Goal: Task Accomplishment & Management: Complete application form

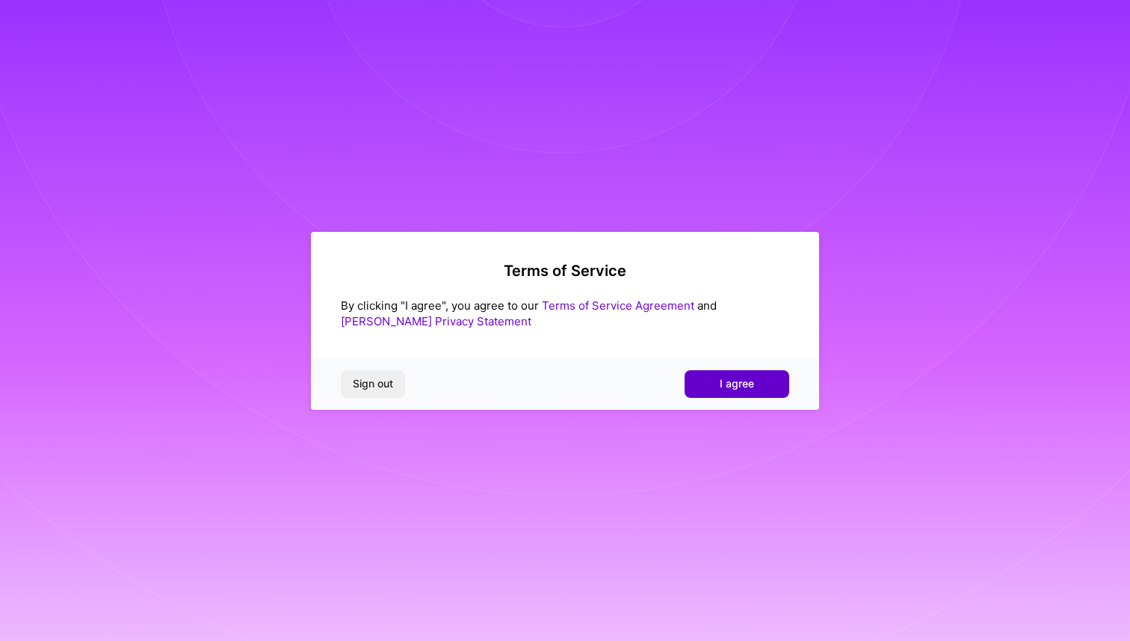
click at [744, 376] on span "I agree" at bounding box center [737, 383] width 34 height 15
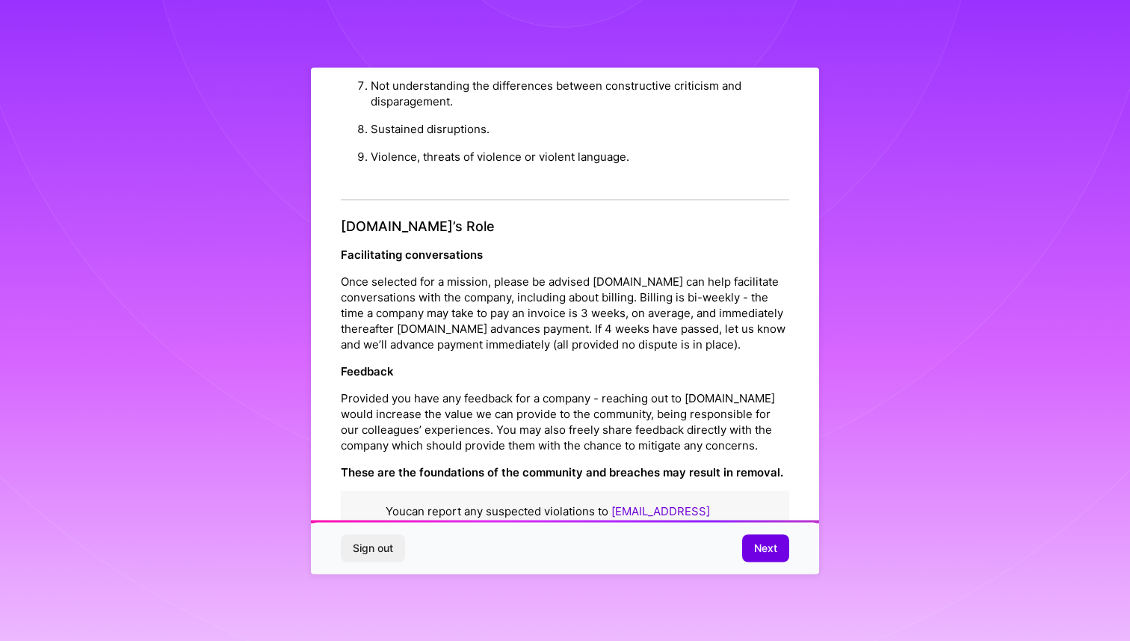
scroll to position [1551, 0]
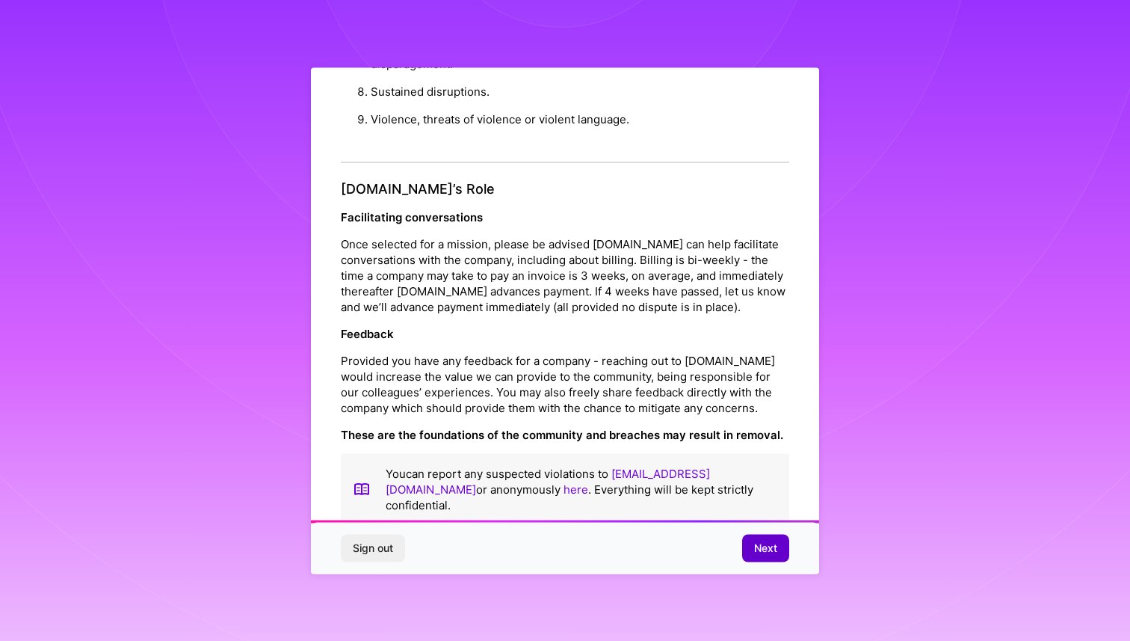
click at [754, 544] on span "Next" at bounding box center [765, 548] width 23 height 15
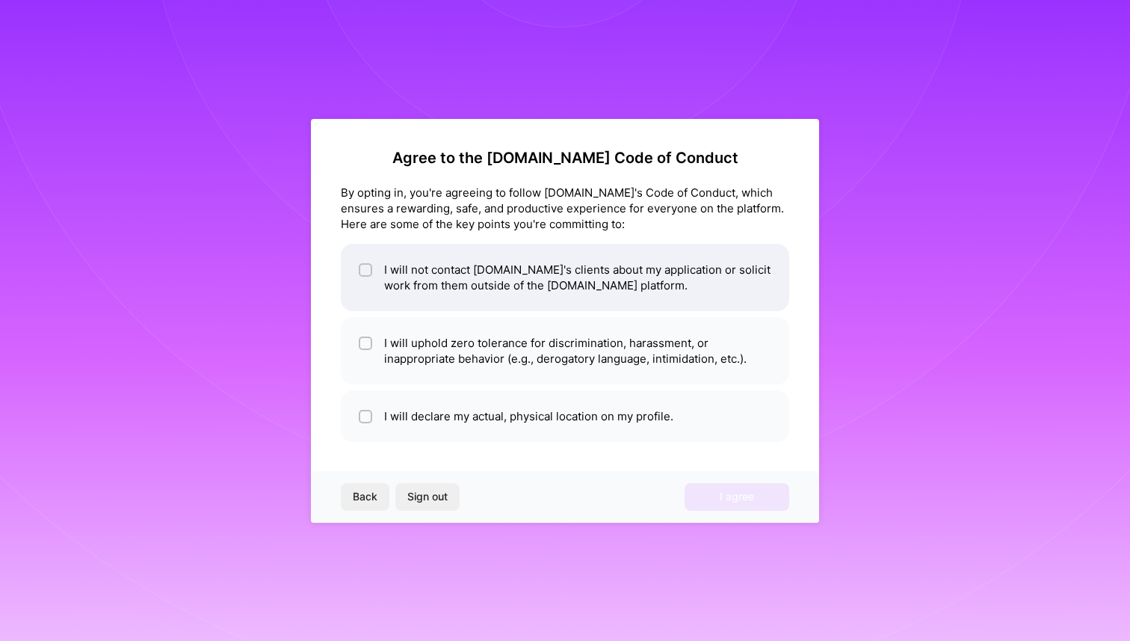
click at [566, 292] on li "I will not contact [DOMAIN_NAME]'s clients about my application or solicit work…" at bounding box center [565, 277] width 449 height 67
checkbox input "true"
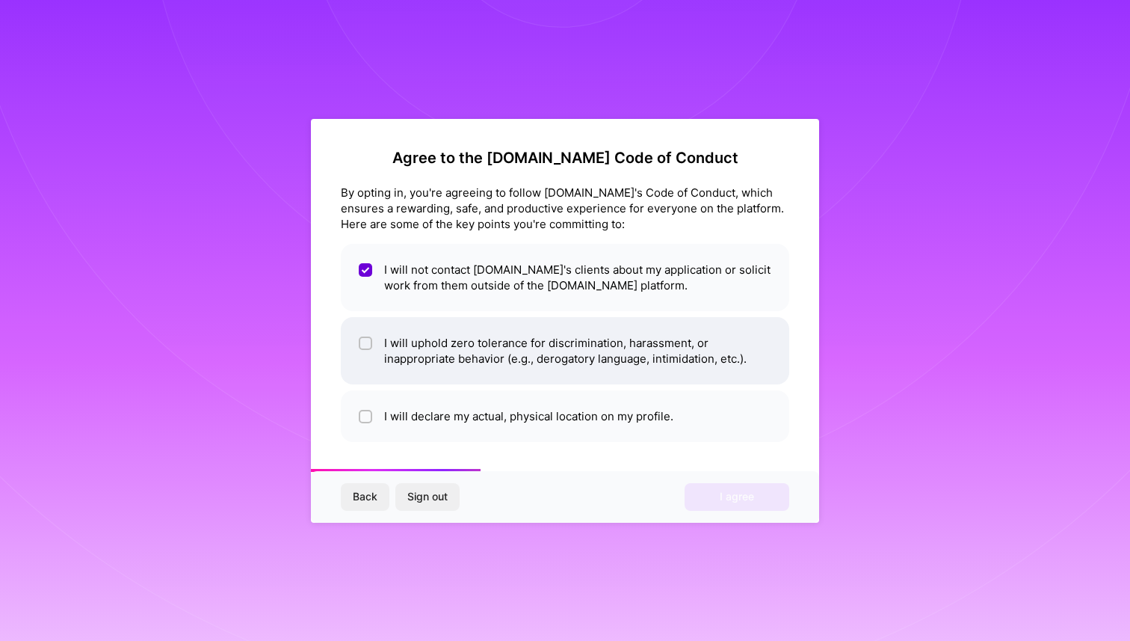
click at [520, 364] on li "I will uphold zero tolerance for discrimination, harassment, or inappropriate b…" at bounding box center [565, 350] width 449 height 67
checkbox input "true"
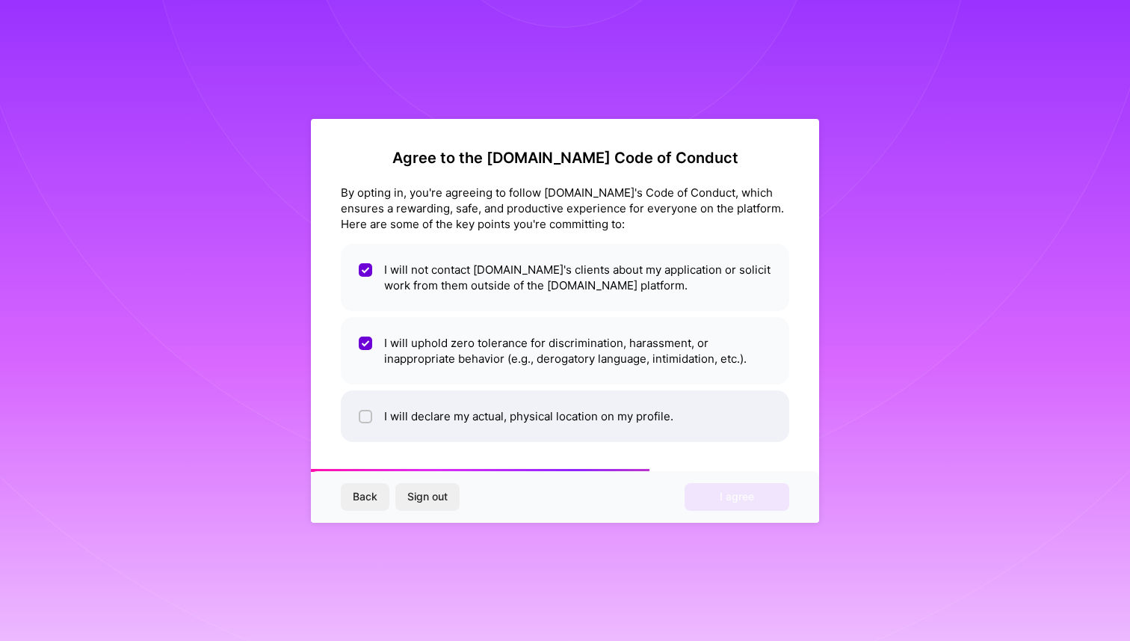
click at [515, 419] on li "I will declare my actual, physical location on my profile." at bounding box center [565, 416] width 449 height 52
checkbox input "true"
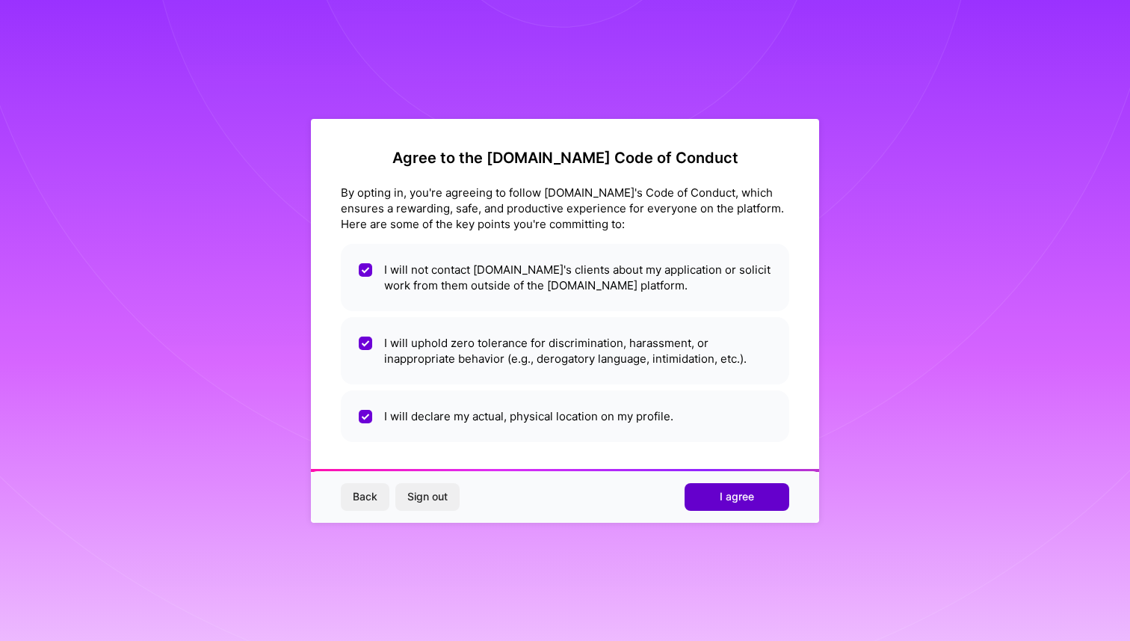
click at [727, 499] on span "I agree" at bounding box center [737, 496] width 34 height 15
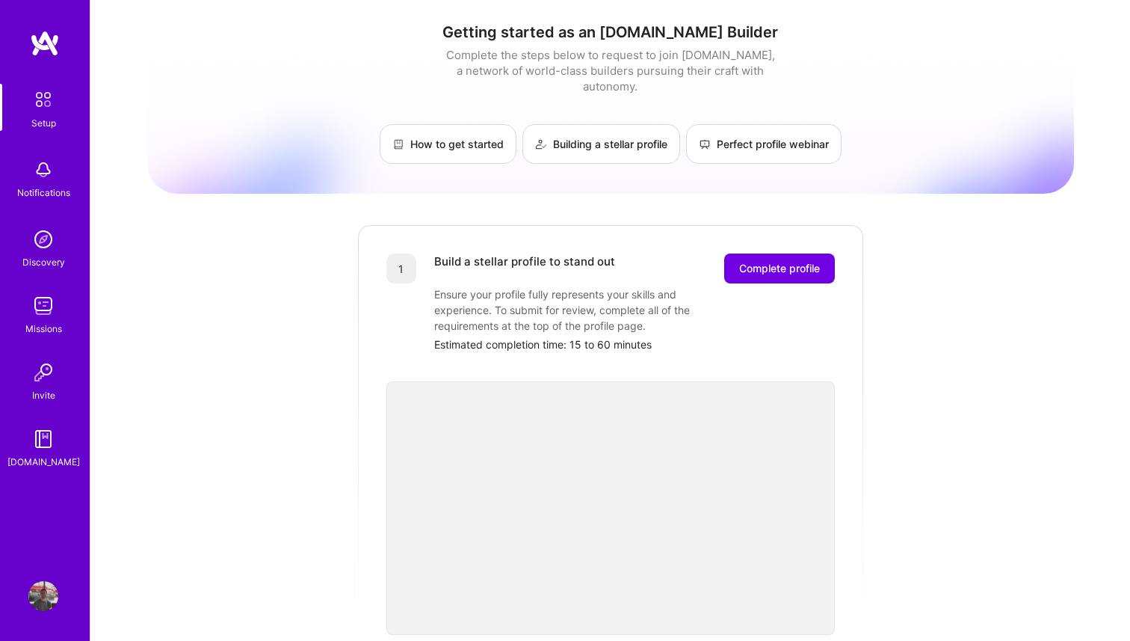
click at [61, 301] on link "Missions" at bounding box center [43, 314] width 93 height 46
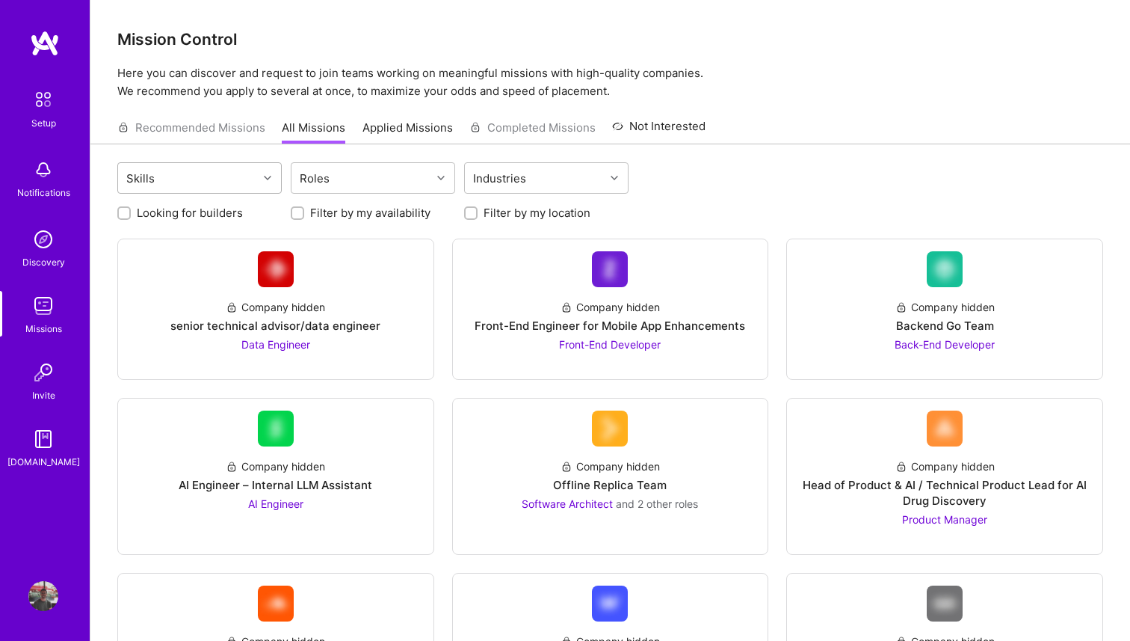
click at [239, 188] on div "Skills" at bounding box center [188, 178] width 140 height 30
type input "p"
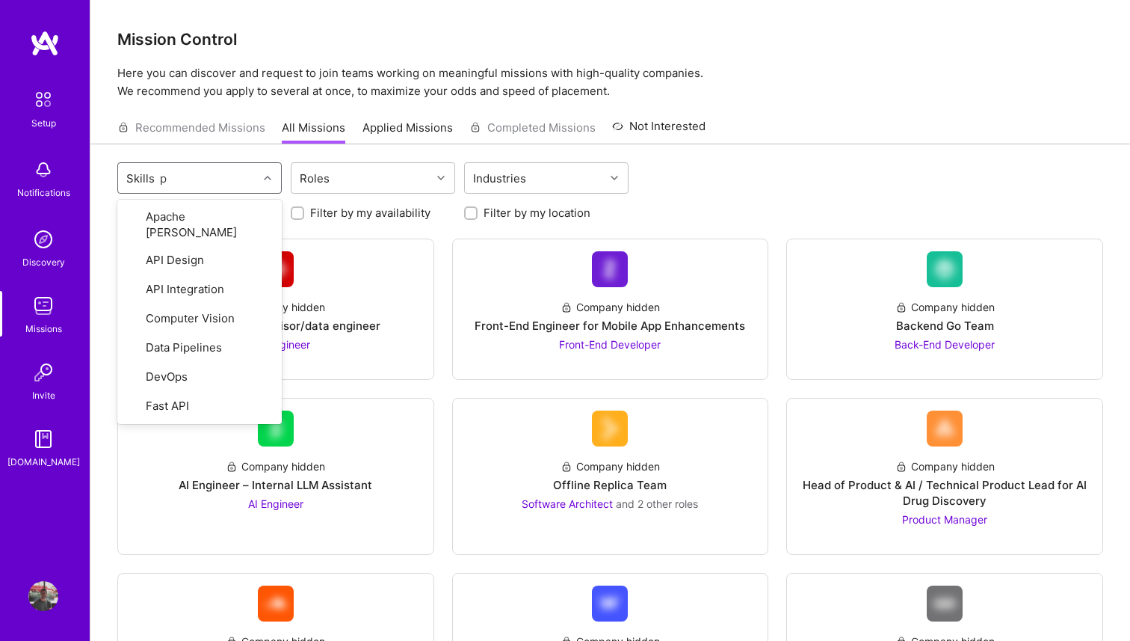
type input "pr"
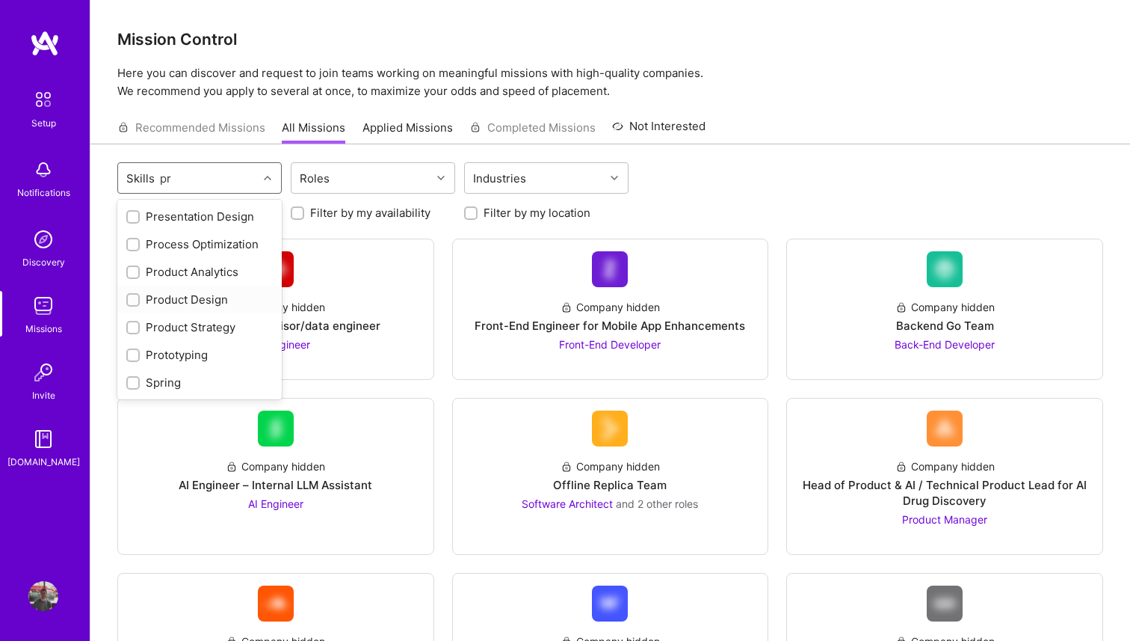
click at [133, 310] on div "Product Design" at bounding box center [199, 300] width 164 height 28
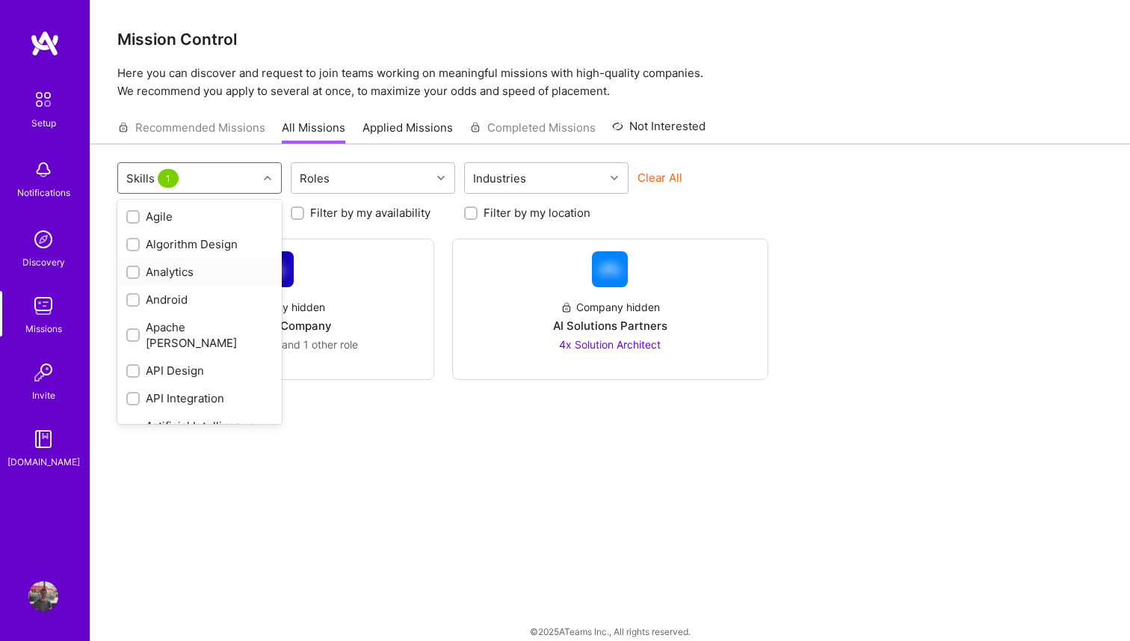
checkbox input "false"
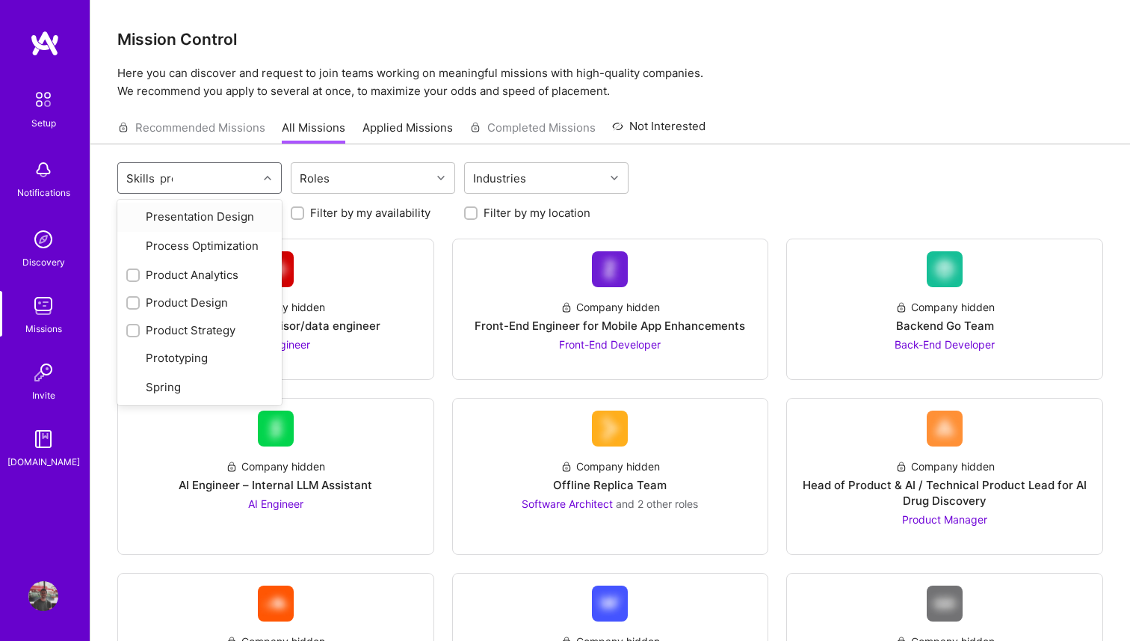
type input "produ"
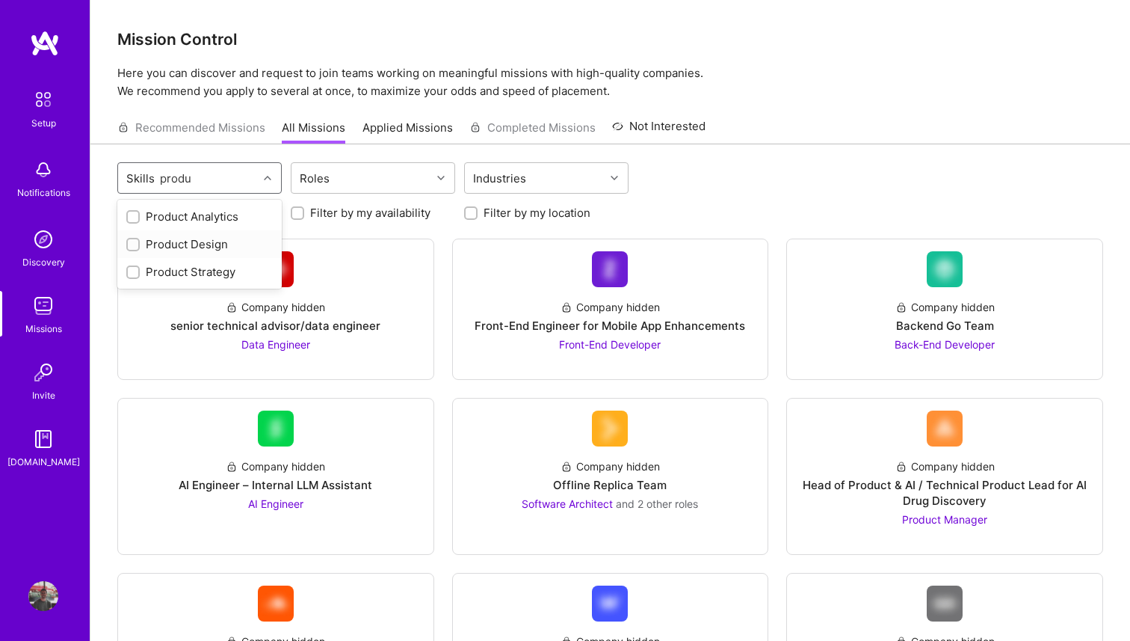
click at [135, 249] on input "checkbox" at bounding box center [134, 245] width 10 height 10
checkbox input "true"
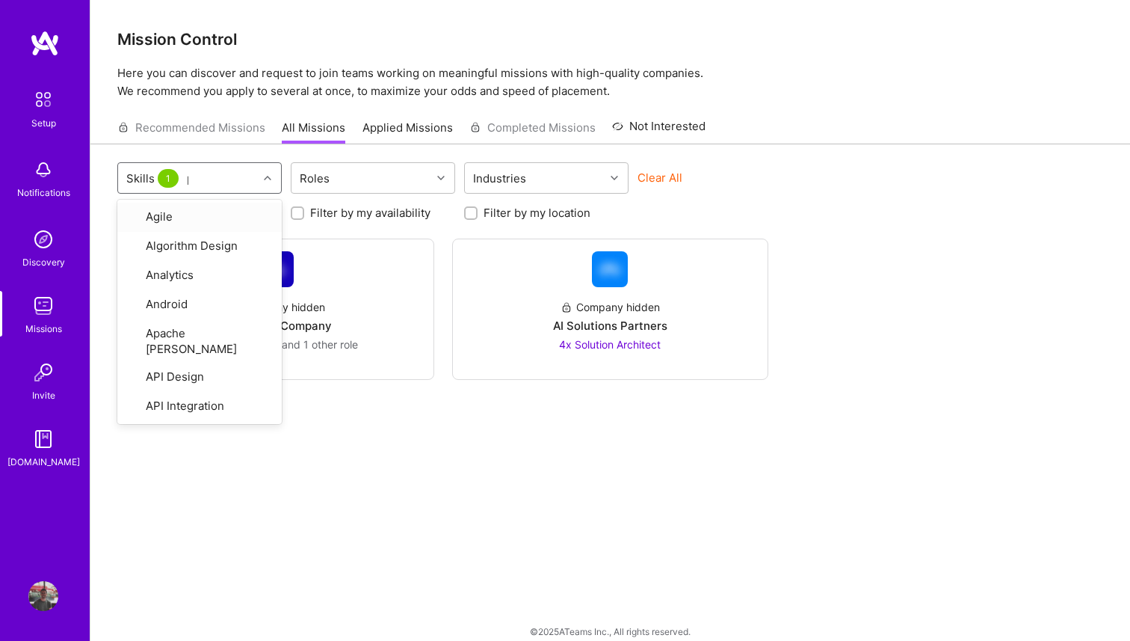
type input "pr"
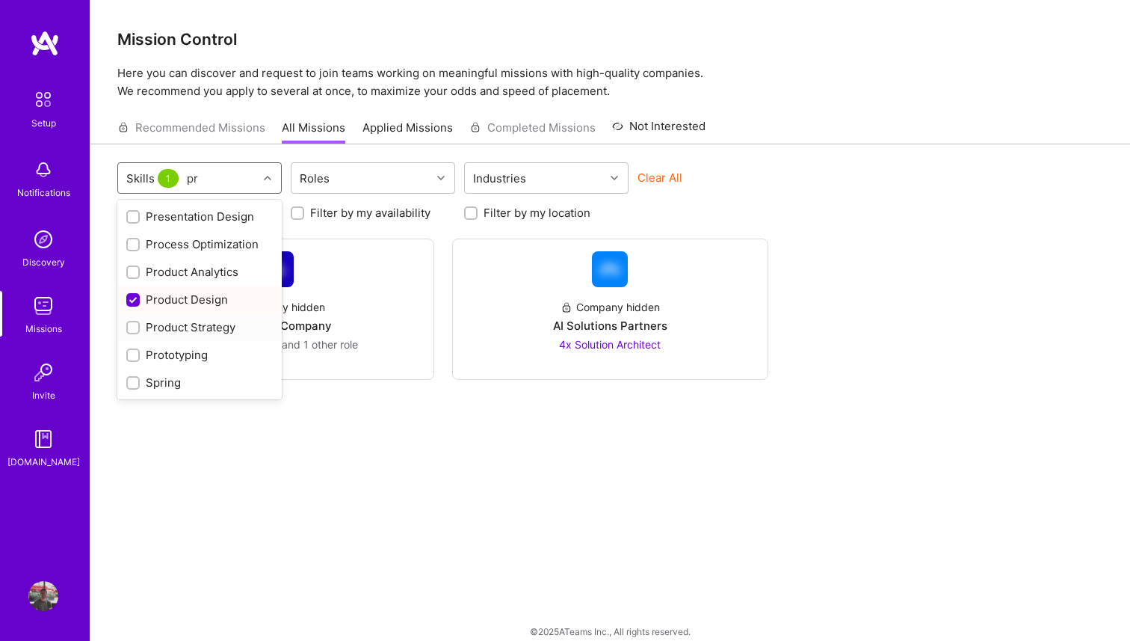
click at [133, 329] on input "checkbox" at bounding box center [134, 328] width 10 height 10
checkbox input "true"
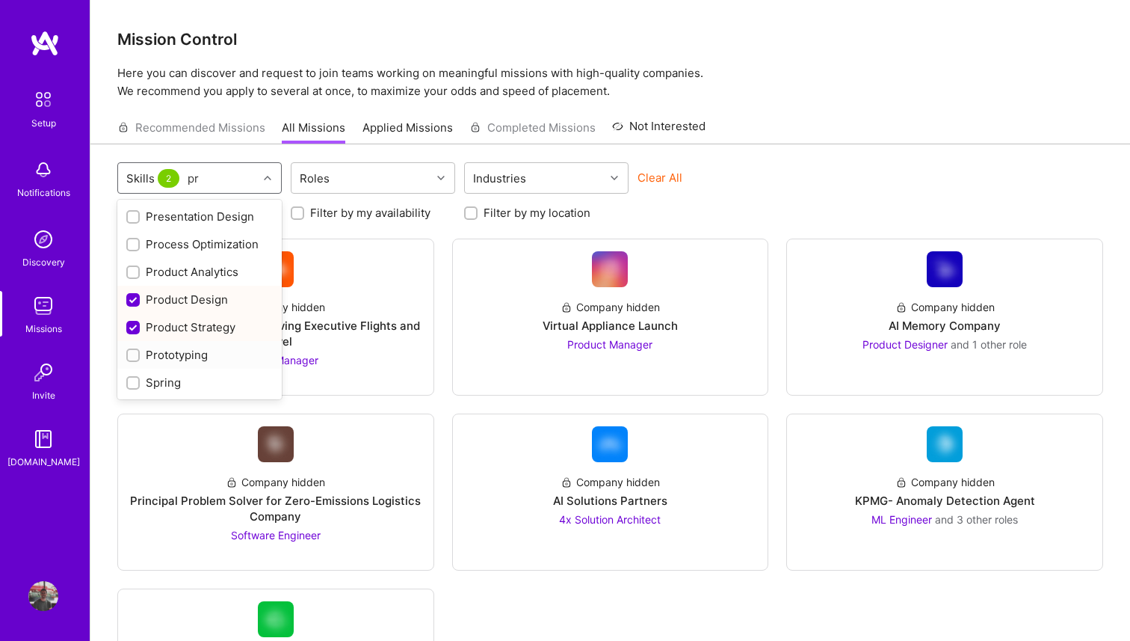
type input "pr"
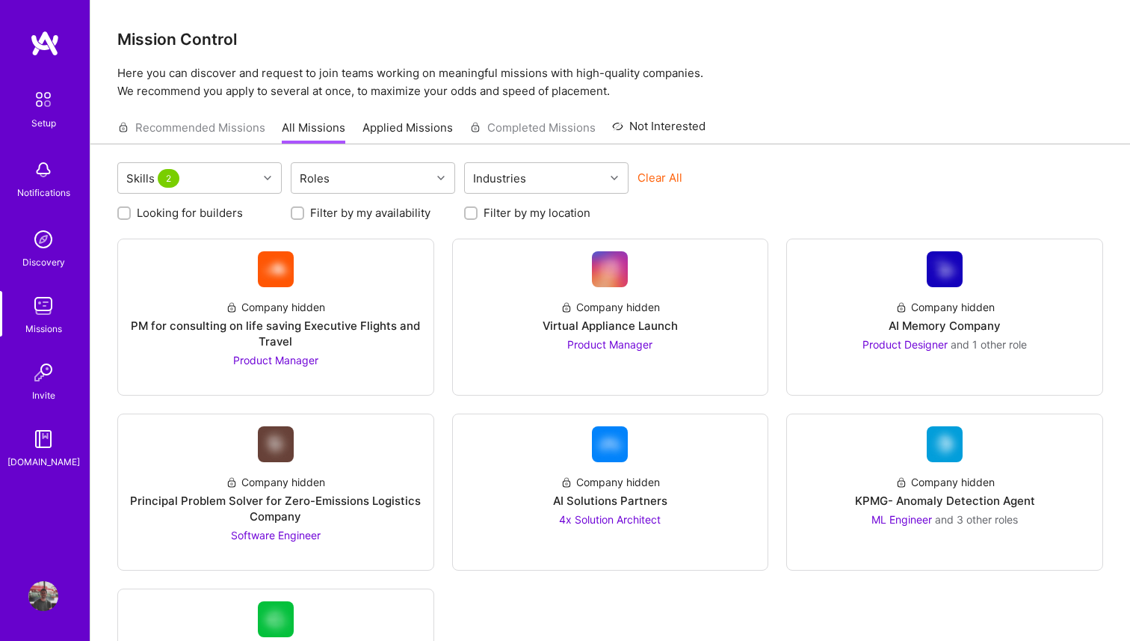
click at [816, 186] on div "Skills 2 Roles Industries Clear All" at bounding box center [610, 179] width 986 height 35
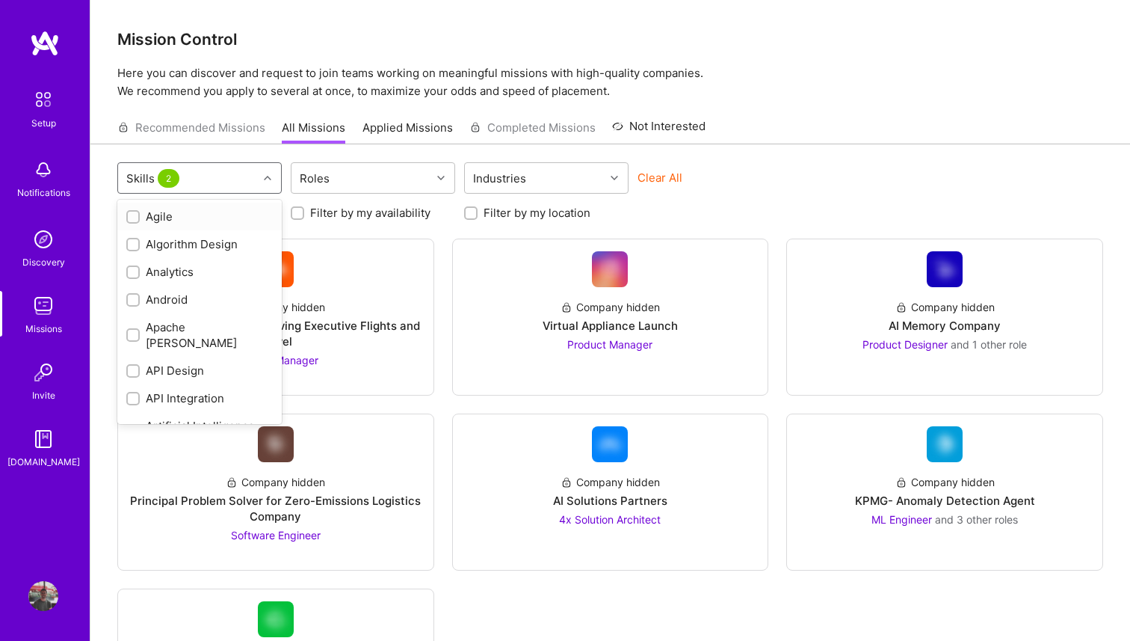
click at [274, 171] on div at bounding box center [269, 177] width 23 height 19
click at [316, 175] on div "Roles" at bounding box center [314, 178] width 37 height 22
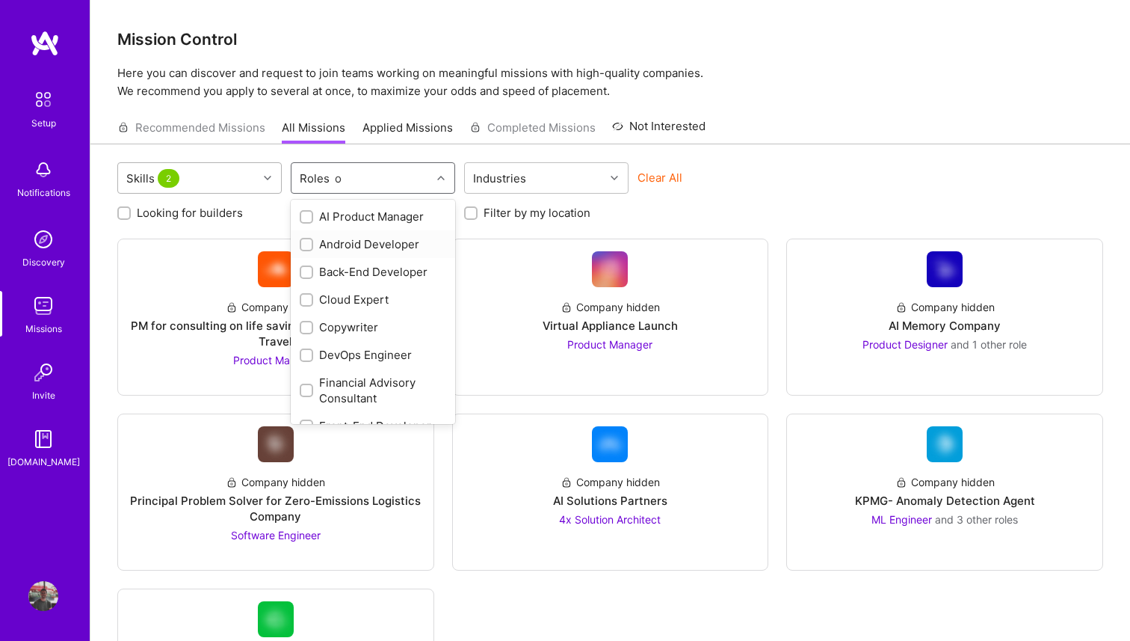
type input "o"
click at [273, 180] on div at bounding box center [269, 177] width 23 height 19
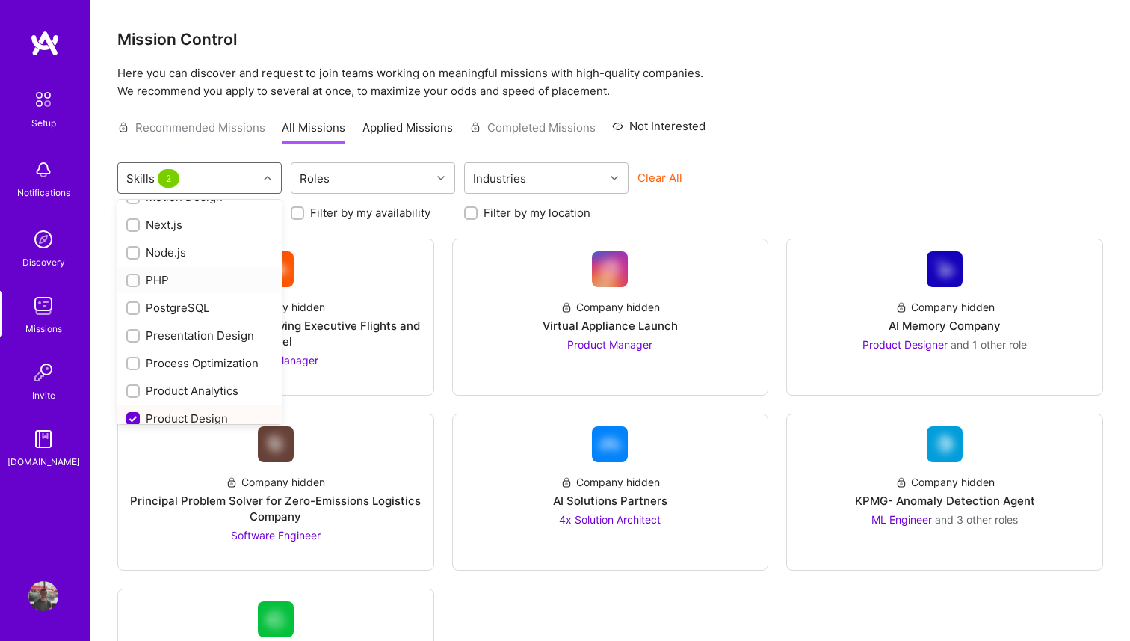
scroll to position [1177, 0]
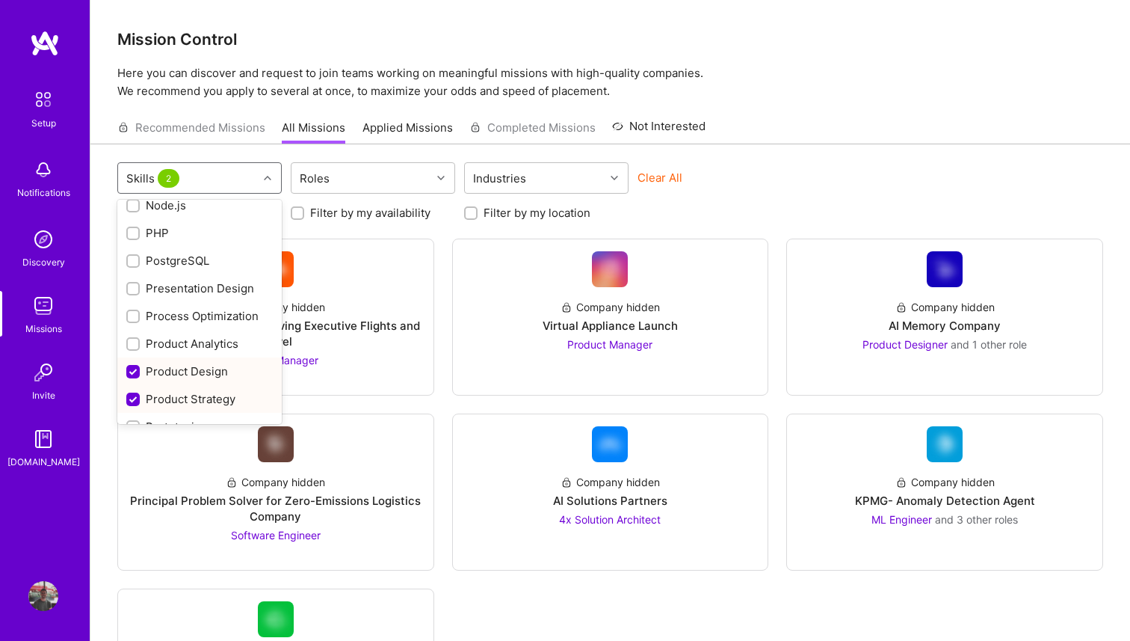
click at [135, 366] on input "checkbox" at bounding box center [134, 372] width 13 height 13
checkbox input "false"
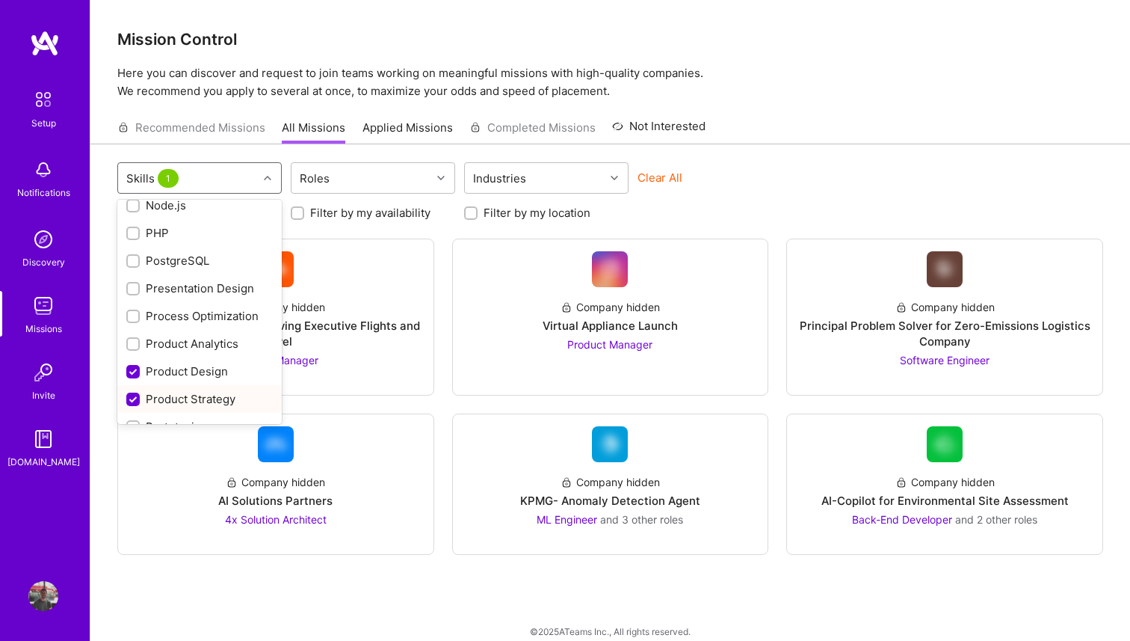
click at [134, 393] on input "checkbox" at bounding box center [134, 399] width 13 height 13
checkbox input "false"
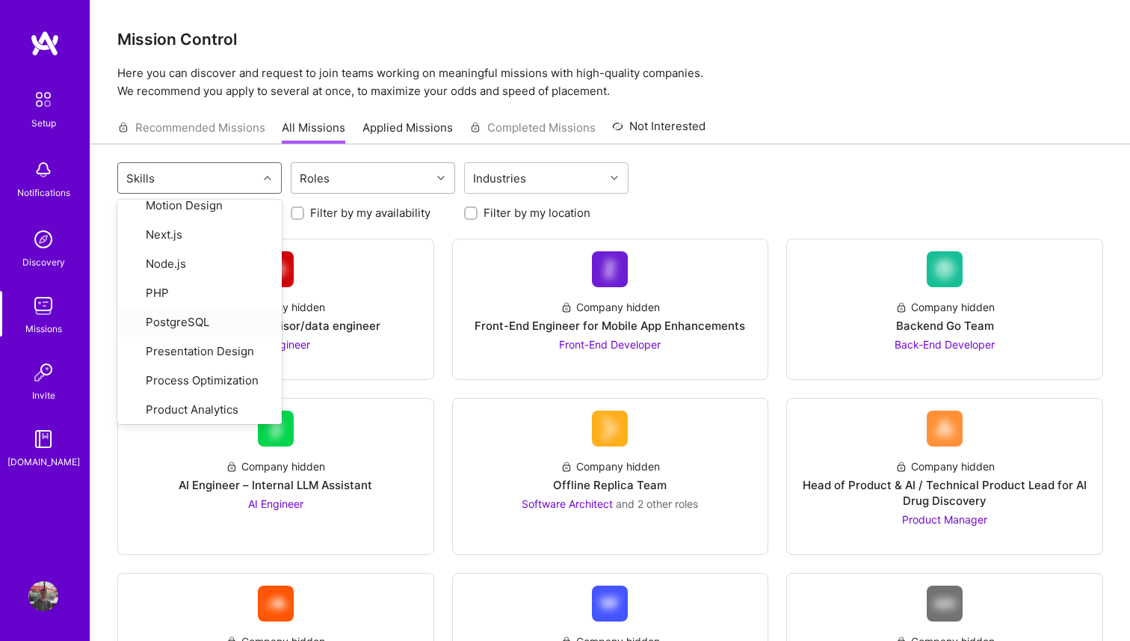
click at [348, 176] on div "Roles" at bounding box center [362, 178] width 140 height 30
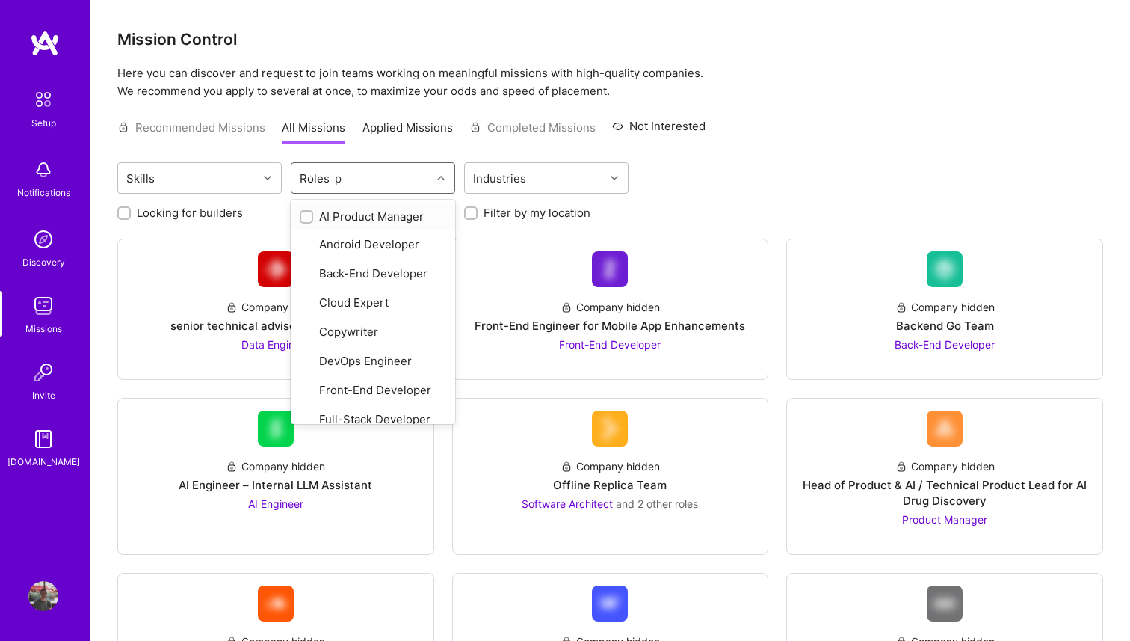
type input "pr"
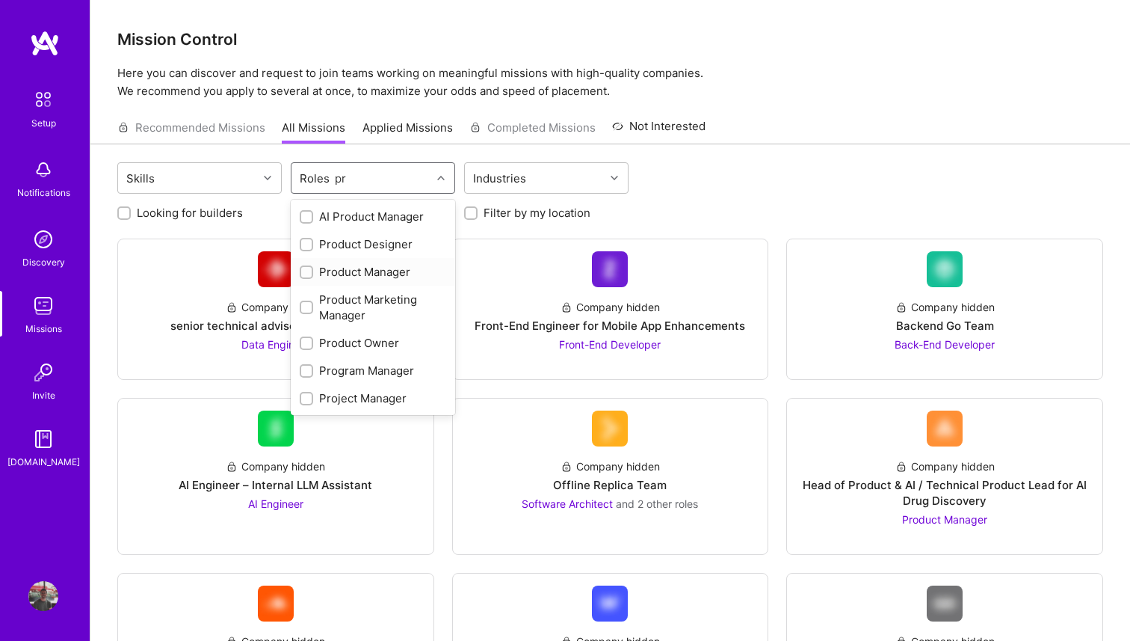
click at [368, 269] on div "Product Manager" at bounding box center [373, 272] width 147 height 16
checkbox input "true"
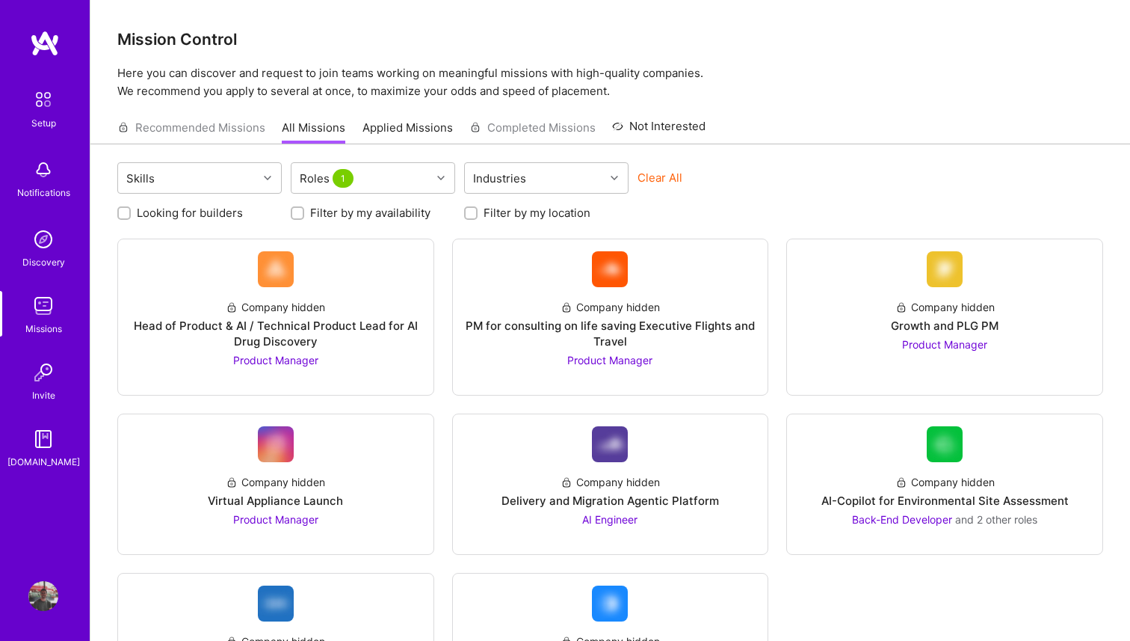
click at [773, 179] on div "Clear All" at bounding box center [720, 184] width 164 height 28
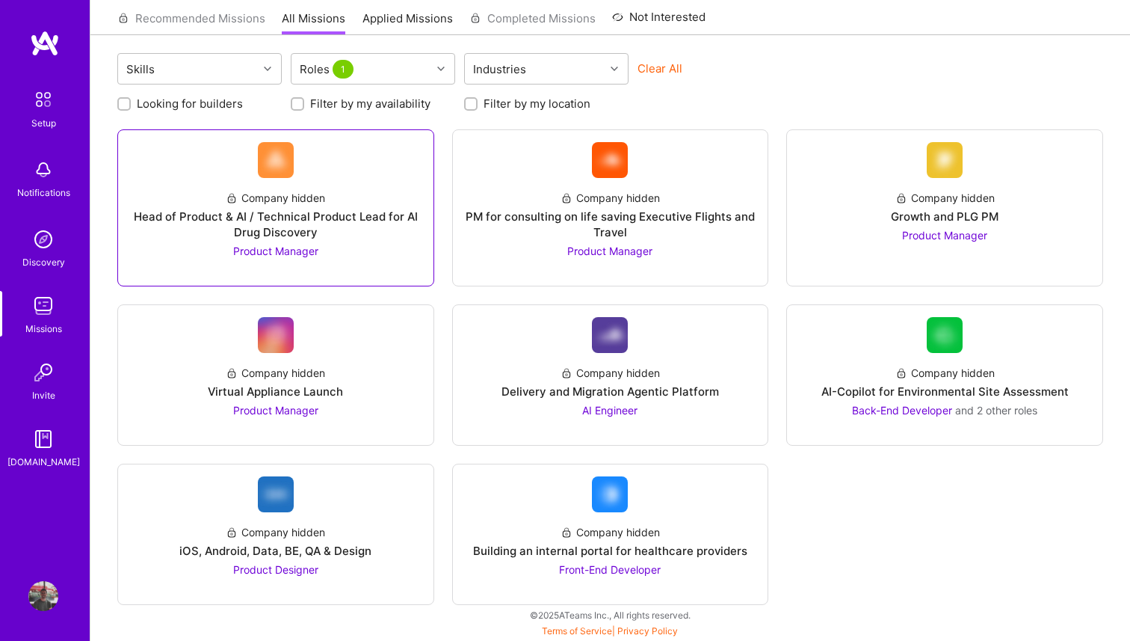
click at [234, 214] on div "Head of Product & AI / Technical Product Lead for AI Drug Discovery" at bounding box center [276, 224] width 292 height 31
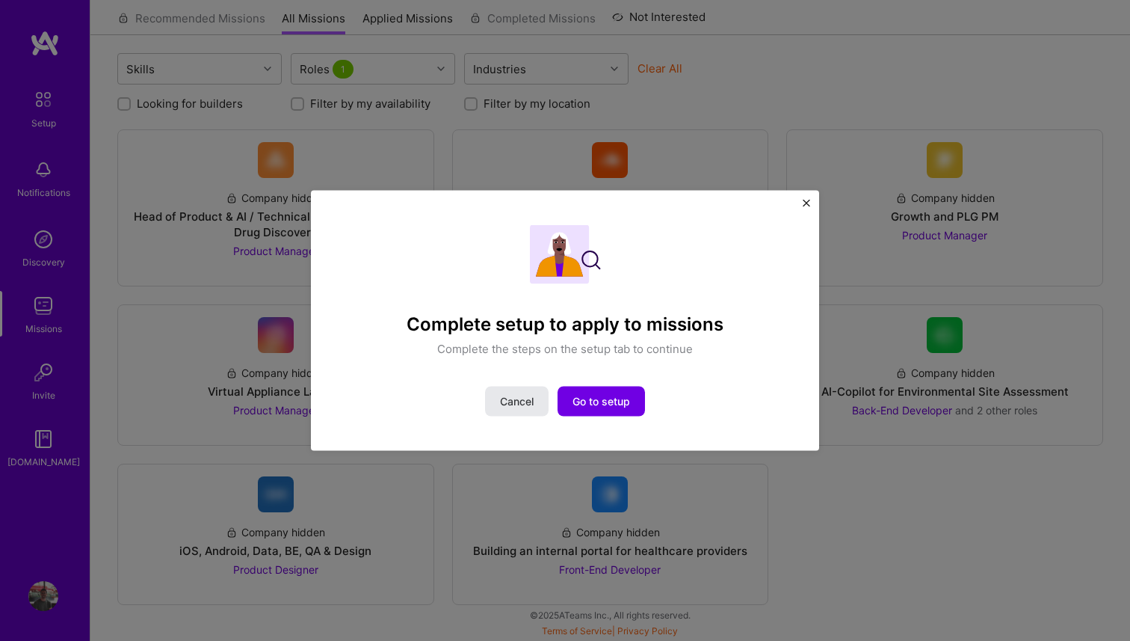
click at [504, 396] on span "Cancel" at bounding box center [517, 401] width 34 height 15
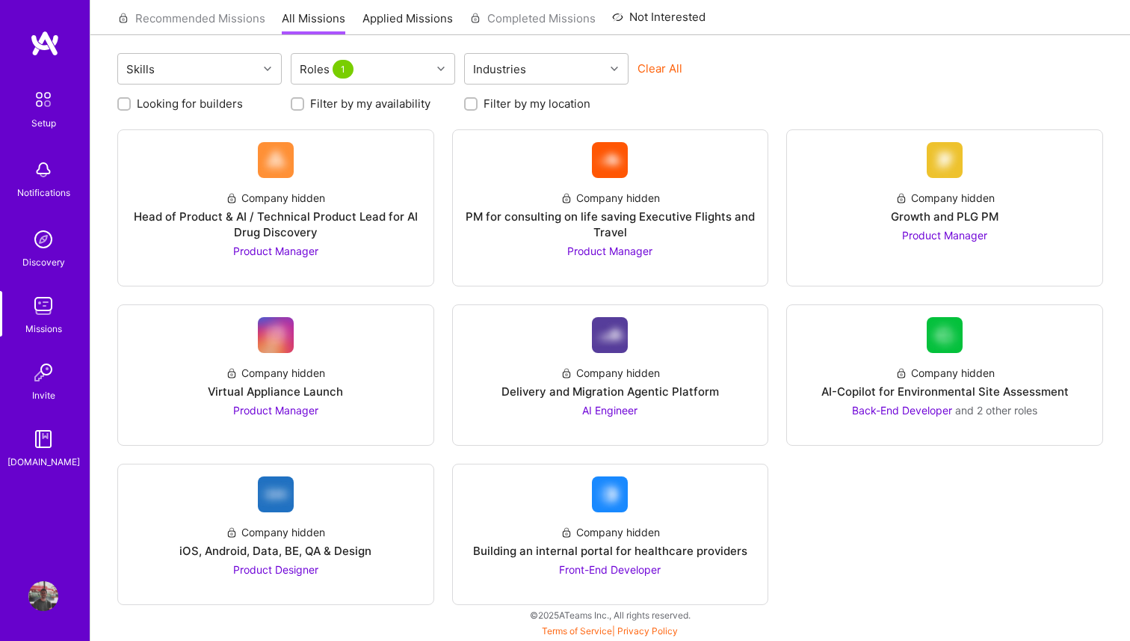
click at [28, 250] on img at bounding box center [43, 239] width 30 height 30
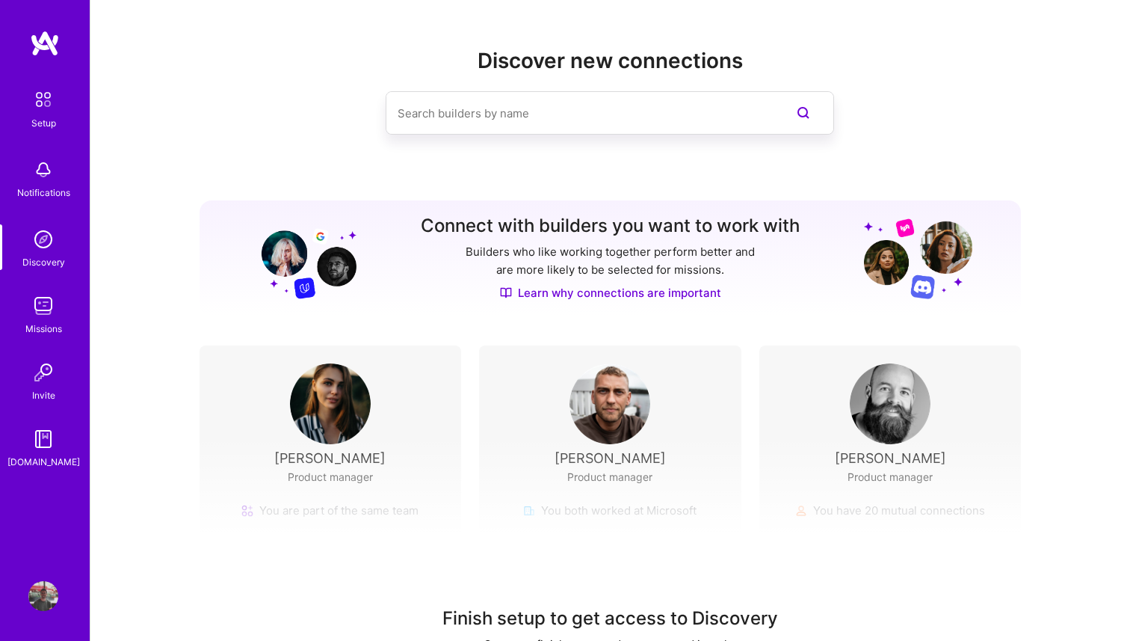
click at [47, 169] on img at bounding box center [43, 170] width 30 height 30
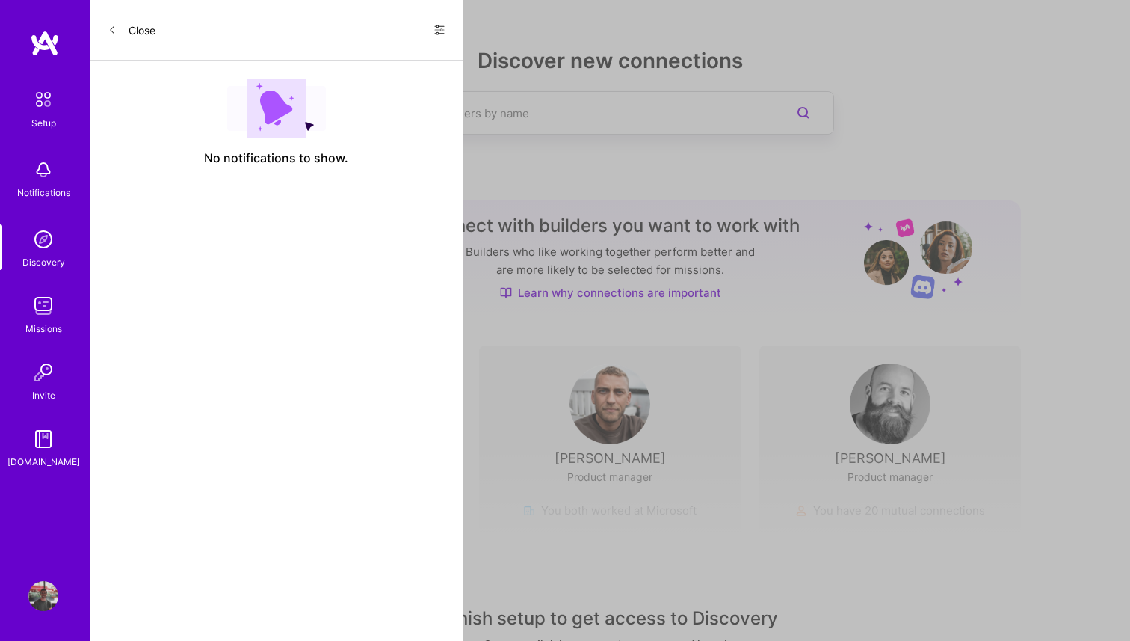
click at [118, 228] on div "Close Show all notifications Show unread notifications only No notifications to…" at bounding box center [277, 320] width 374 height 641
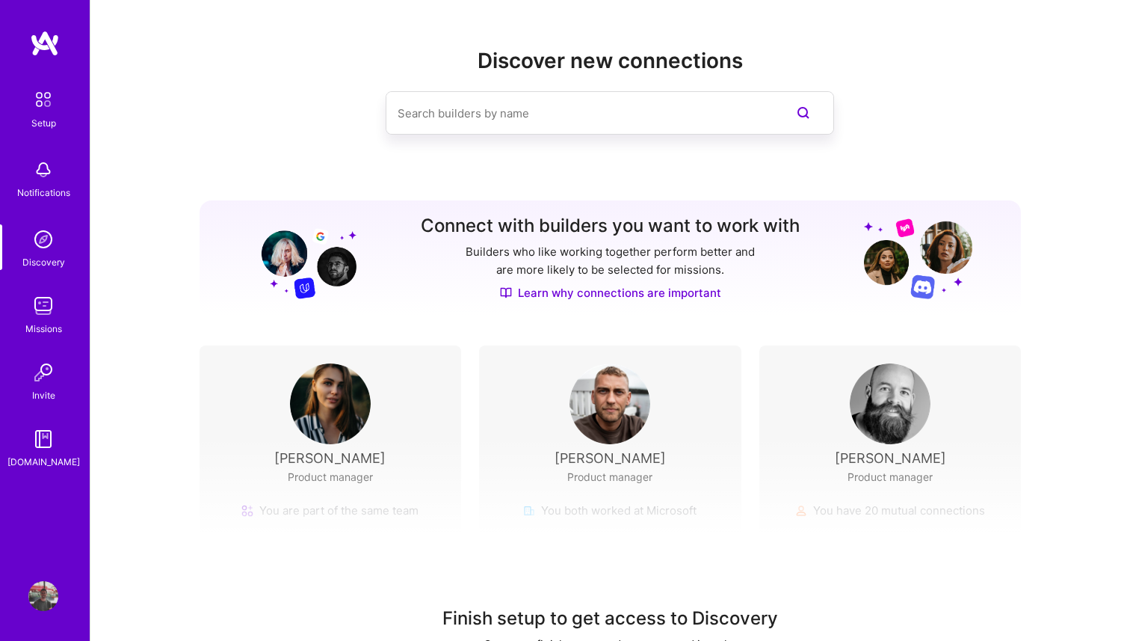
click at [701, 431] on div "Setup Notifications Discovery Missions Invite [DOMAIN_NAME] Profile Close Show …" at bounding box center [565, 353] width 1130 height 707
click at [52, 129] on div "Setup" at bounding box center [43, 123] width 25 height 16
